Goal: Task Accomplishment & Management: Use online tool/utility

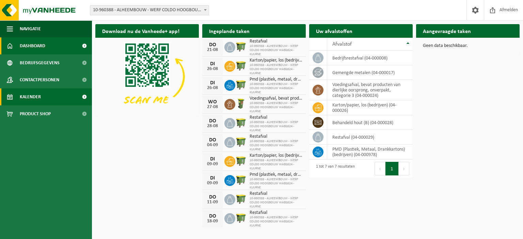
click at [61, 93] on link "Kalender" at bounding box center [46, 97] width 92 height 17
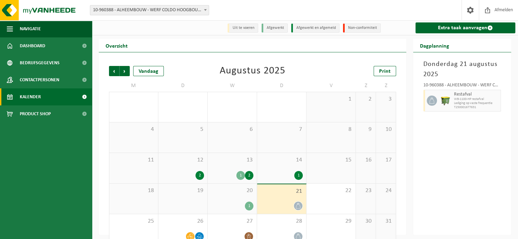
scroll to position [13, 0]
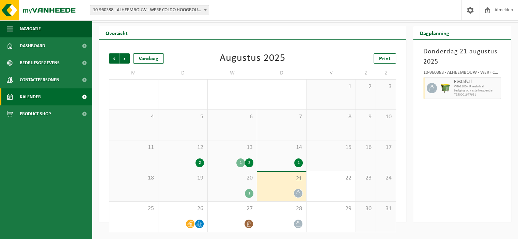
click at [236, 189] on div "1" at bounding box center [232, 193] width 42 height 9
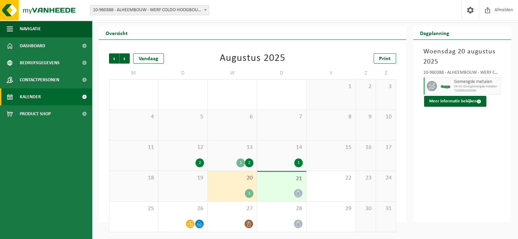
click at [279, 185] on div "21" at bounding box center [281, 187] width 49 height 30
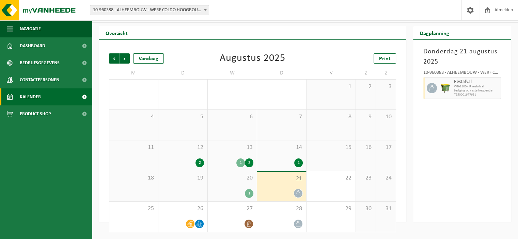
click at [221, 185] on div "20 1" at bounding box center [232, 186] width 49 height 30
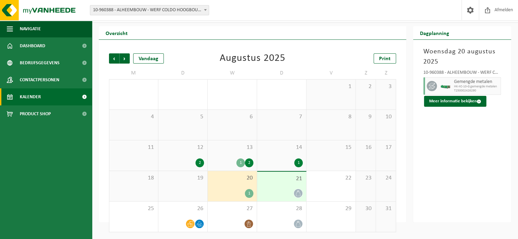
click at [267, 192] on div at bounding box center [281, 193] width 42 height 9
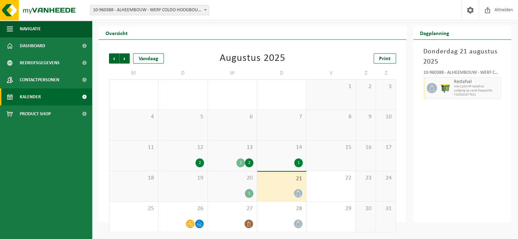
scroll to position [0, 0]
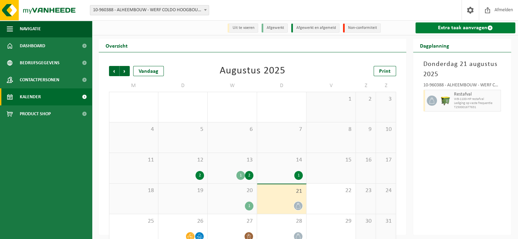
click at [460, 31] on link "Extra taak aanvragen" at bounding box center [465, 27] width 100 height 11
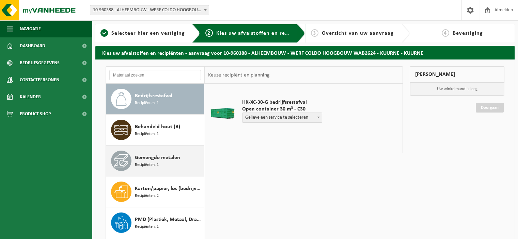
click at [148, 166] on span "Recipiënten: 1" at bounding box center [147, 165] width 24 height 6
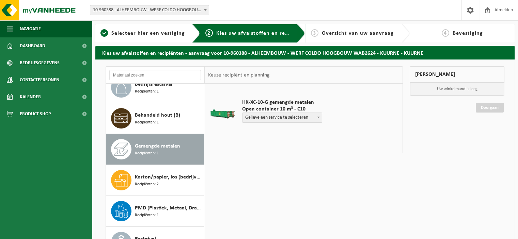
click at [309, 119] on span "Gelieve een service te selecteren" at bounding box center [281, 118] width 79 height 10
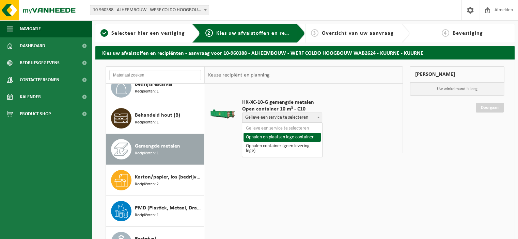
select select "P2PL-VEL-091299_HK-XC-10-GN-00_04-000017_46"
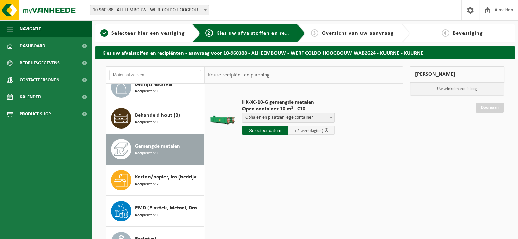
click at [263, 132] on input "text" at bounding box center [265, 130] width 46 height 9
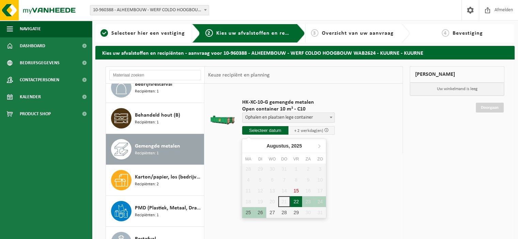
click at [292, 200] on div "22" at bounding box center [296, 201] width 12 height 11
type input "Van 2025-08-22"
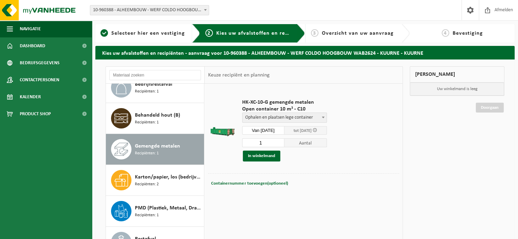
click at [317, 129] on span at bounding box center [315, 130] width 4 height 4
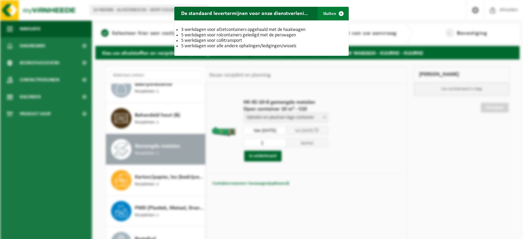
click at [338, 12] on span "button" at bounding box center [341, 14] width 14 height 14
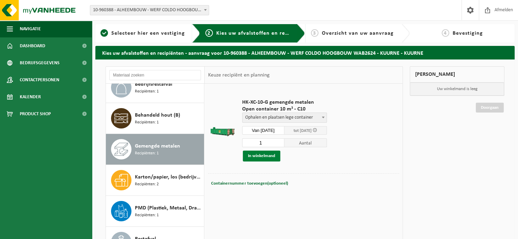
click at [261, 157] on button "In winkelmand" at bounding box center [261, 156] width 37 height 11
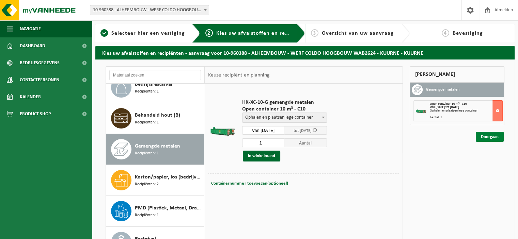
click at [489, 137] on link "Doorgaan" at bounding box center [490, 137] width 28 height 10
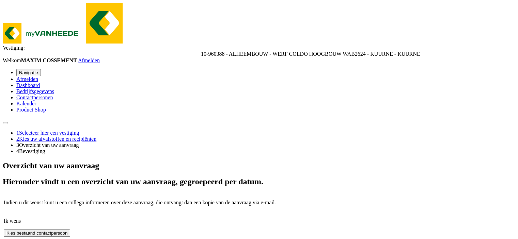
scroll to position [52, 0]
